Goal: Find specific page/section

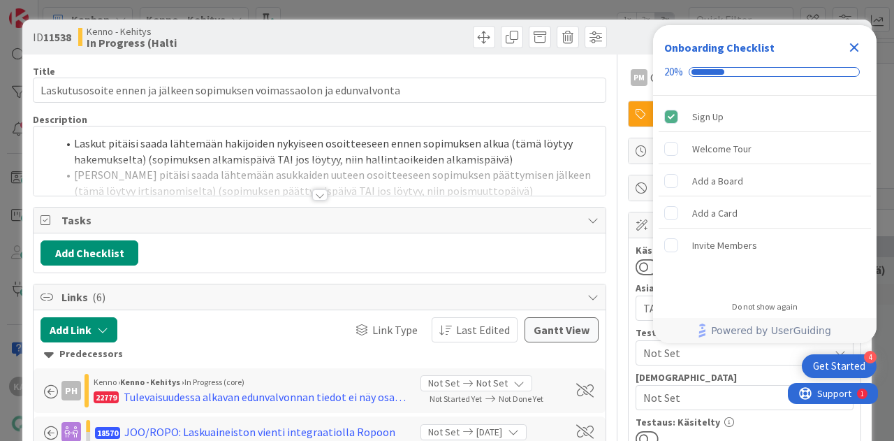
click at [852, 47] on icon "Close Checklist" at bounding box center [853, 47] width 17 height 17
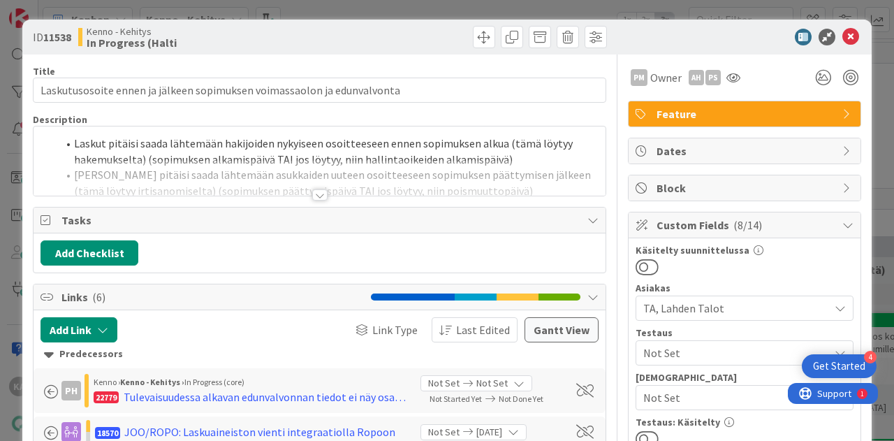
click at [312, 191] on div at bounding box center [319, 194] width 15 height 11
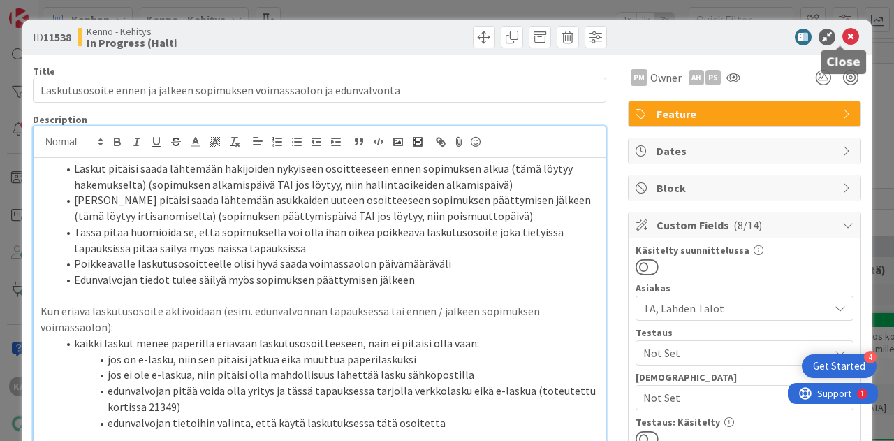
click at [843, 36] on icon at bounding box center [850, 37] width 17 height 17
